Goal: Navigation & Orientation: Find specific page/section

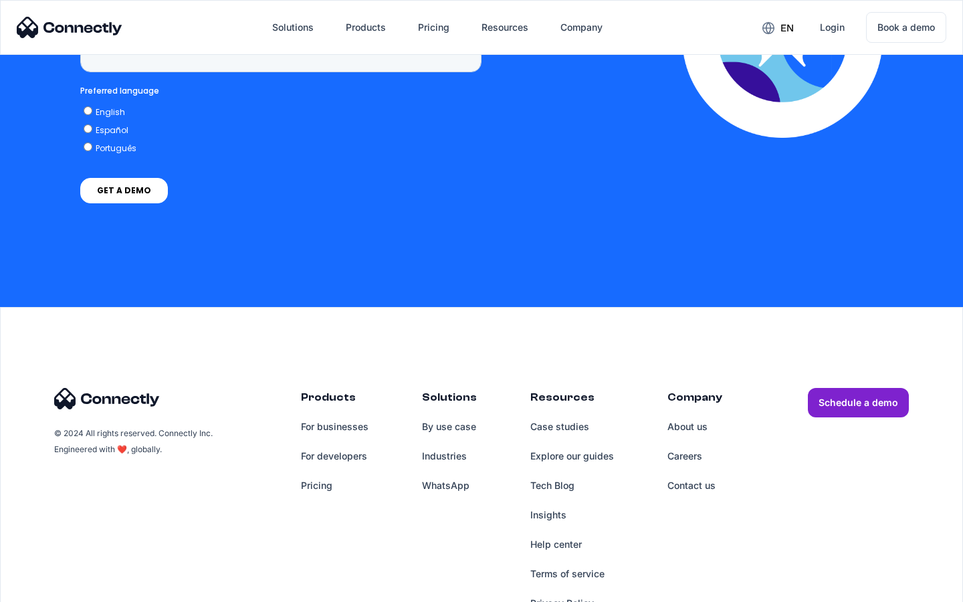
scroll to position [3405, 0]
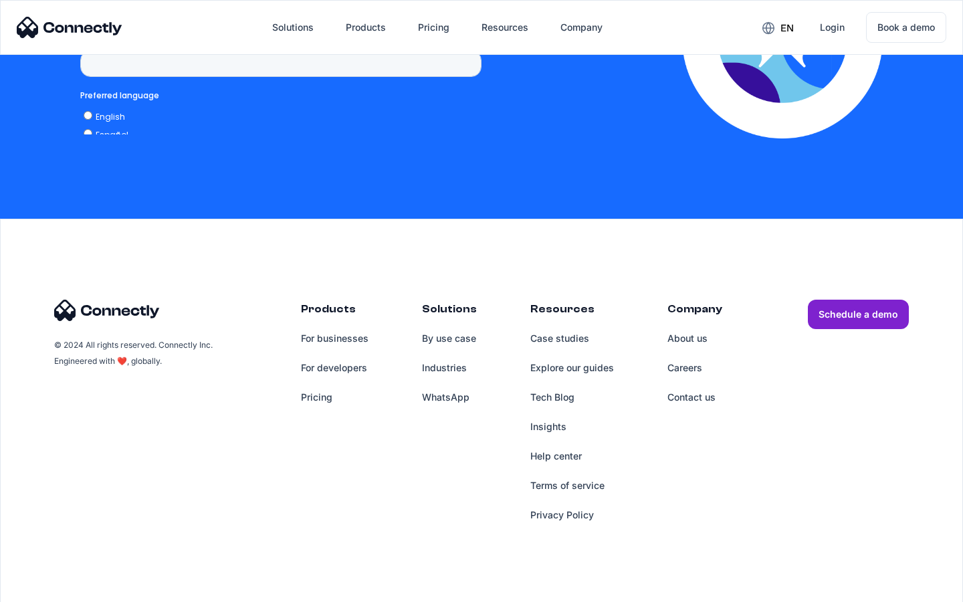
scroll to position [3900, 0]
